Goal: Navigation & Orientation: Understand site structure

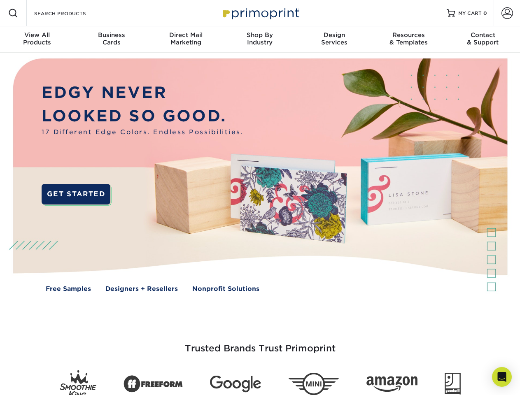
click at [260, 198] on img at bounding box center [259, 181] width 515 height 257
click at [13, 13] on span at bounding box center [13, 13] width 10 height 10
click at [507, 13] on span at bounding box center [507, 13] width 12 height 12
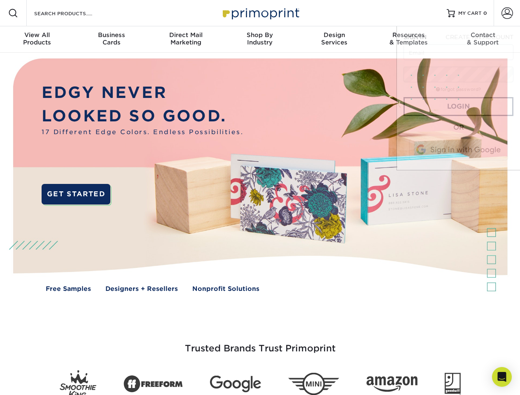
click at [37, 40] on div "View All Products" at bounding box center [37, 38] width 74 height 15
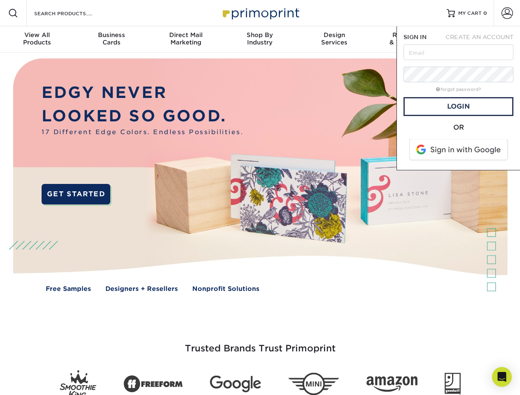
click at [111, 40] on div "Business Cards" at bounding box center [111, 38] width 74 height 15
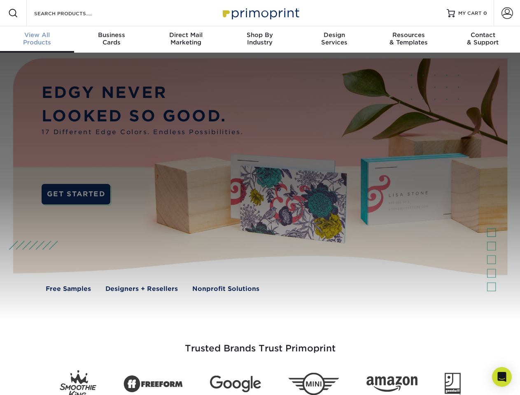
click at [186, 40] on div "Direct Mail Marketing" at bounding box center [186, 38] width 74 height 15
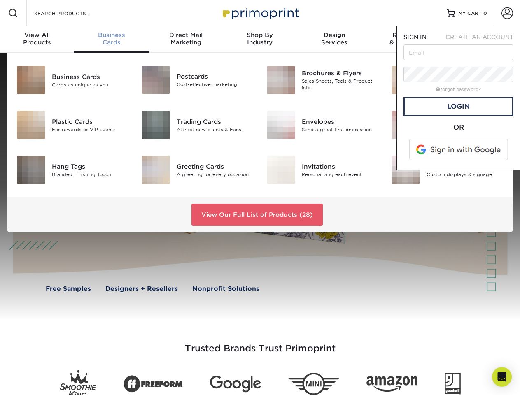
click at [260, 40] on div "Shop By Industry" at bounding box center [260, 38] width 74 height 15
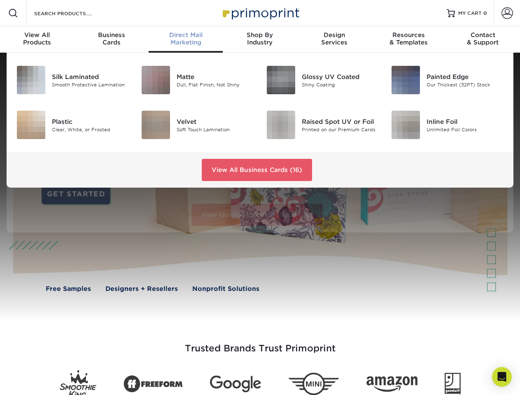
click at [334, 40] on div "Design Services" at bounding box center [334, 38] width 74 height 15
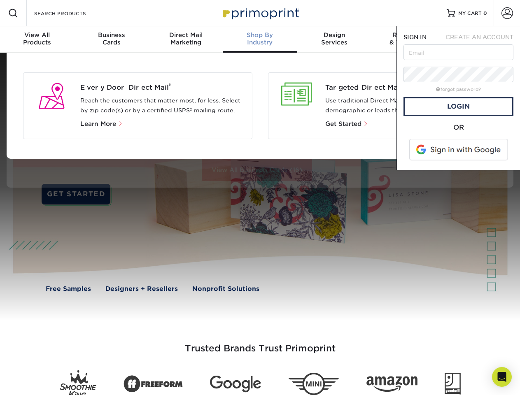
click at [408, 40] on span "SIGN IN" at bounding box center [414, 37] width 23 height 7
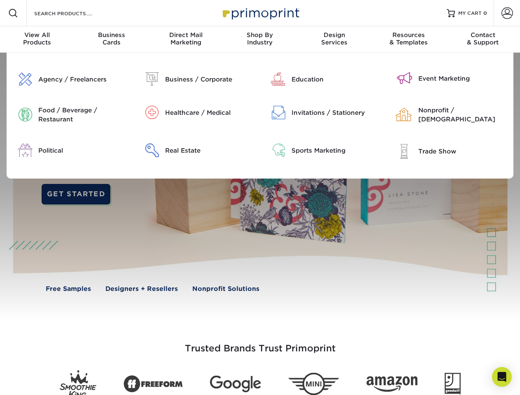
click at [483, 40] on div "Contact & Support" at bounding box center [483, 38] width 74 height 15
